Goal: Information Seeking & Learning: Learn about a topic

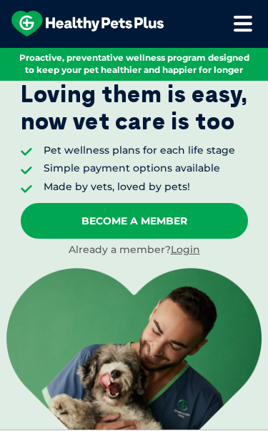
scroll to position [84, 0]
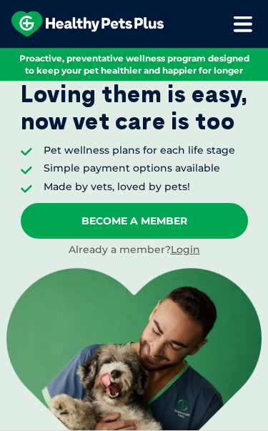
click at [190, 248] on link "Login" at bounding box center [185, 250] width 29 height 13
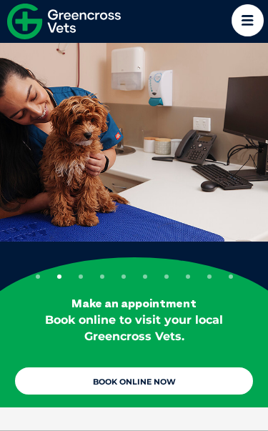
click at [246, 26] on icon at bounding box center [248, 20] width 32 height 32
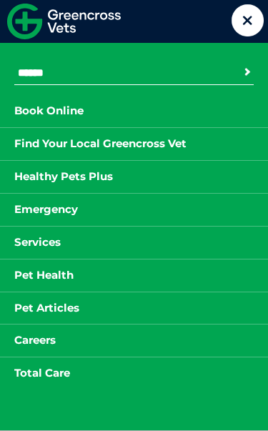
click at [74, 180] on link "Healthy Pets Plus" at bounding box center [63, 177] width 127 height 18
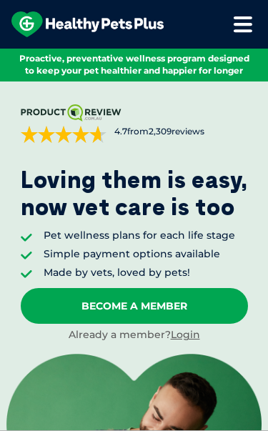
click at [248, 27] on icon at bounding box center [242, 24] width 19 height 17
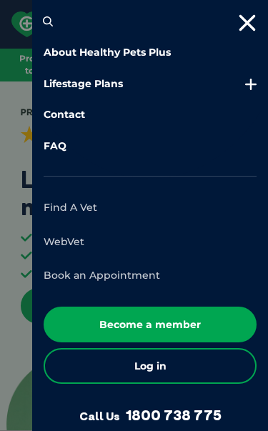
click at [107, 85] on link "Lifestage Plans" at bounding box center [150, 84] width 213 height 14
click at [109, 84] on link "Lifestage Plans" at bounding box center [150, 84] width 213 height 14
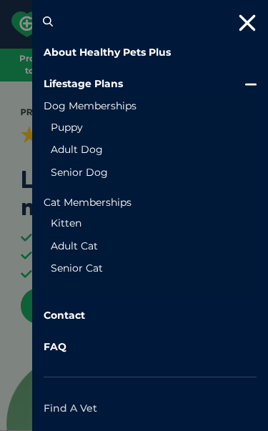
click at [94, 147] on link "Adult Dog" at bounding box center [150, 150] width 199 height 14
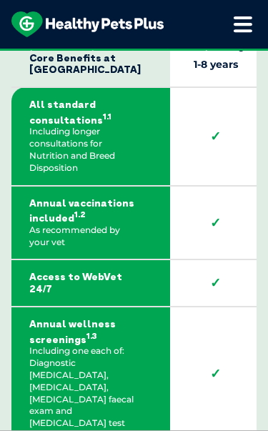
scroll to position [2945, 0]
